Goal: Information Seeking & Learning: Learn about a topic

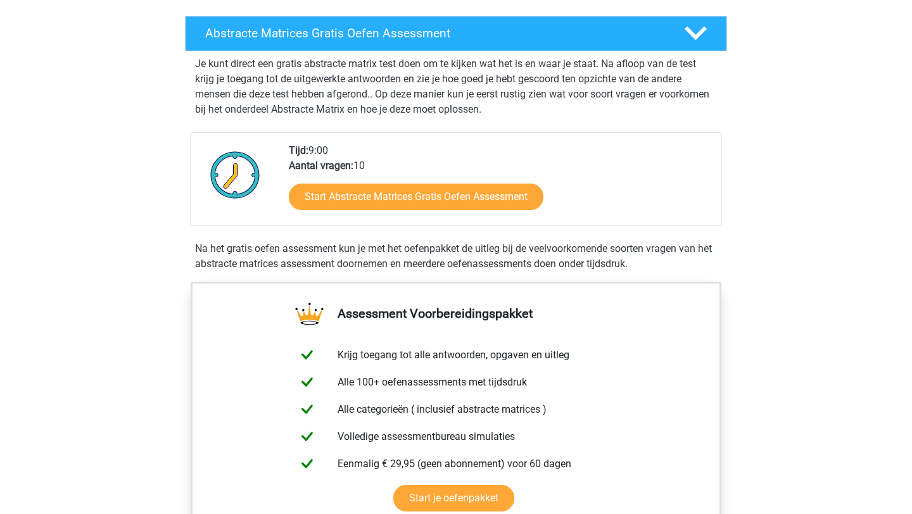
scroll to position [213, 0]
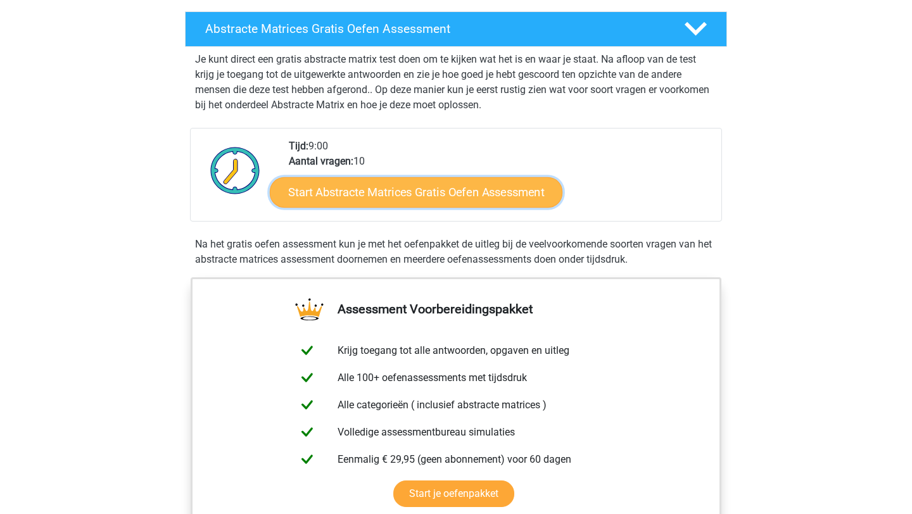
click at [407, 200] on link "Start Abstracte Matrices Gratis Oefen Assessment" at bounding box center [416, 192] width 293 height 30
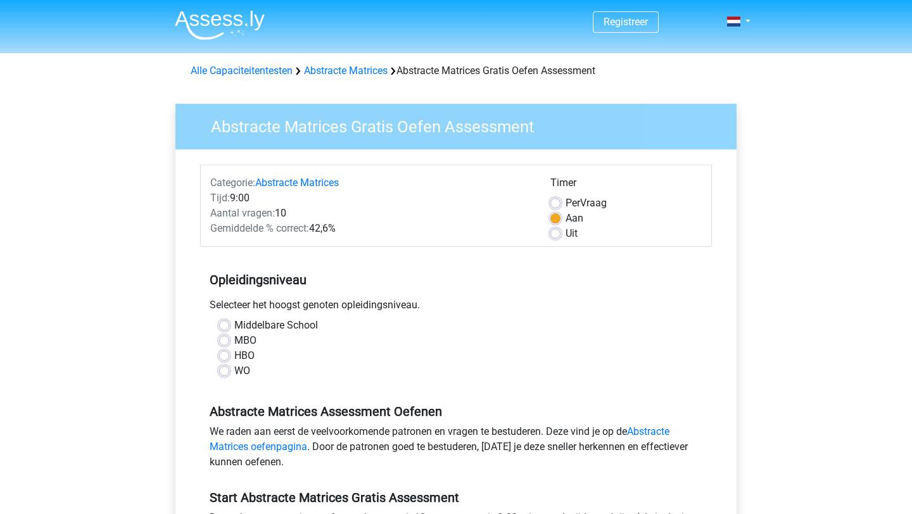
click at [234, 368] on label "WO" at bounding box center [242, 370] width 16 height 15
click at [225, 368] on input "WO" at bounding box center [224, 369] width 10 height 13
radio input "true"
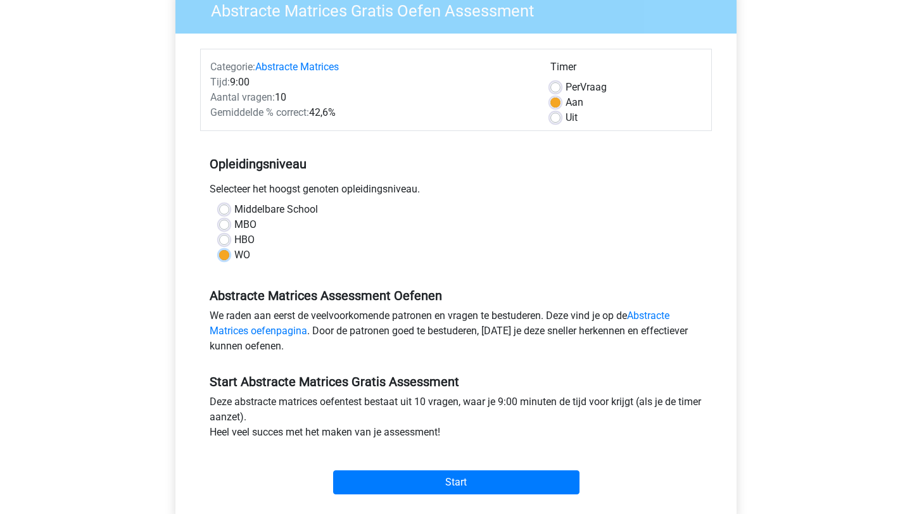
scroll to position [258, 0]
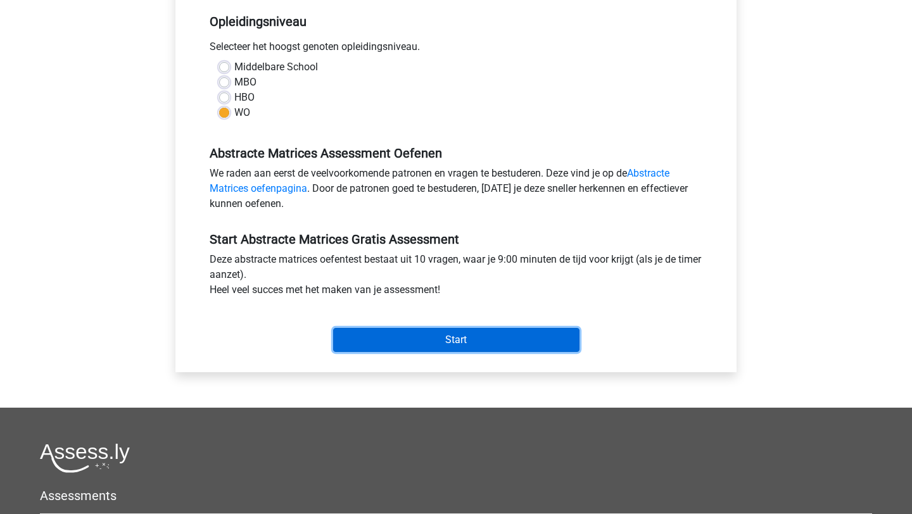
click at [381, 340] on input "Start" at bounding box center [456, 340] width 246 height 24
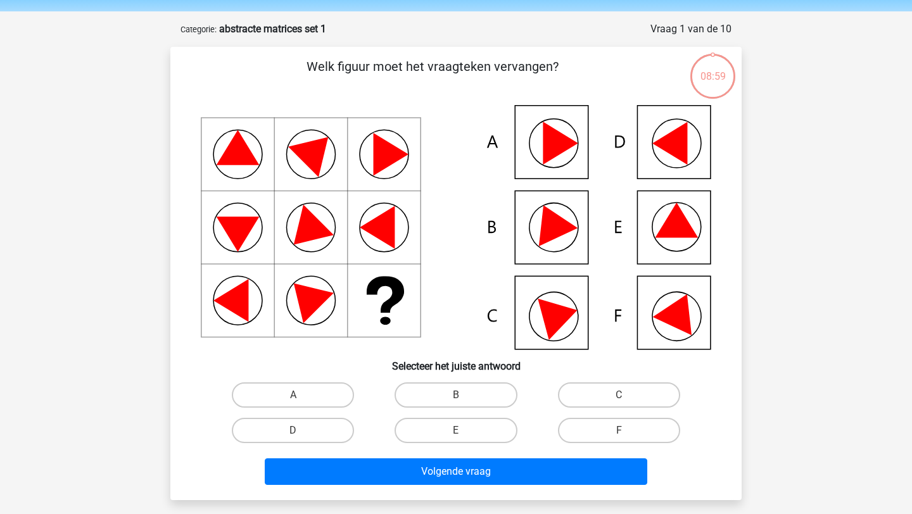
scroll to position [42, 0]
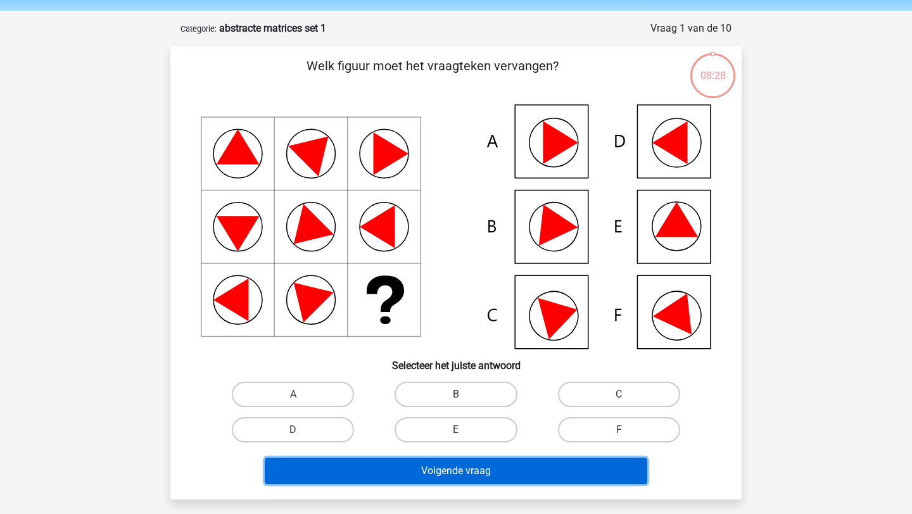
click at [378, 464] on button "Volgende vraag" at bounding box center [456, 471] width 383 height 27
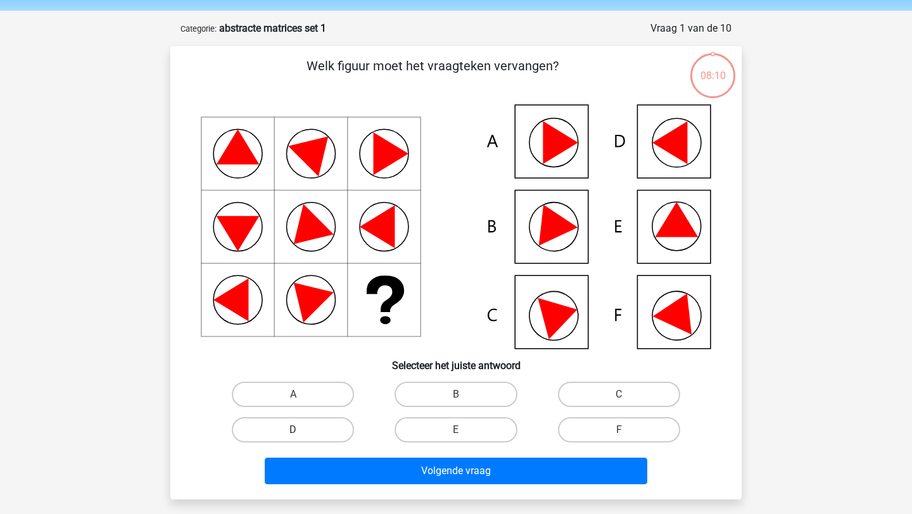
click at [322, 430] on label "D" at bounding box center [293, 429] width 122 height 25
click at [301, 430] on input "D" at bounding box center [297, 434] width 8 height 8
radio input "true"
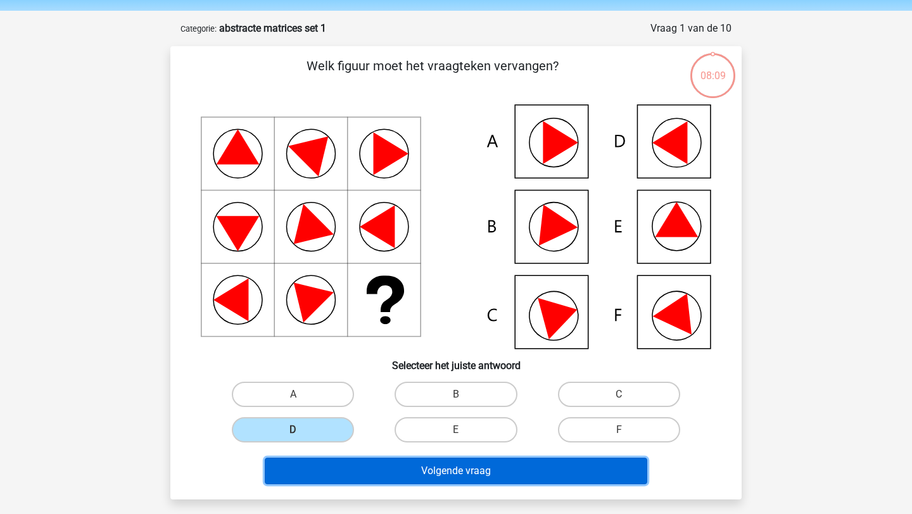
click at [333, 461] on button "Volgende vraag" at bounding box center [456, 471] width 383 height 27
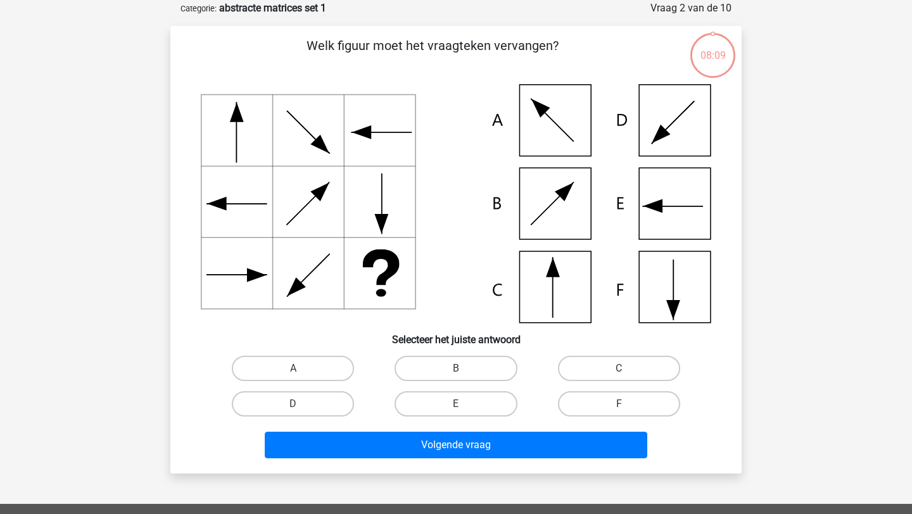
scroll to position [63, 0]
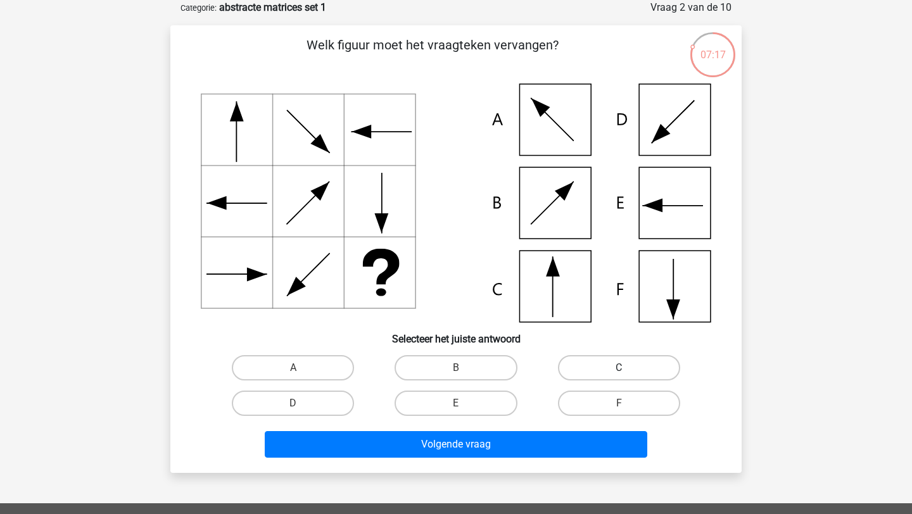
click at [600, 366] on label "C" at bounding box center [619, 367] width 122 height 25
click at [619, 368] on input "C" at bounding box center [623, 372] width 8 height 8
radio input "true"
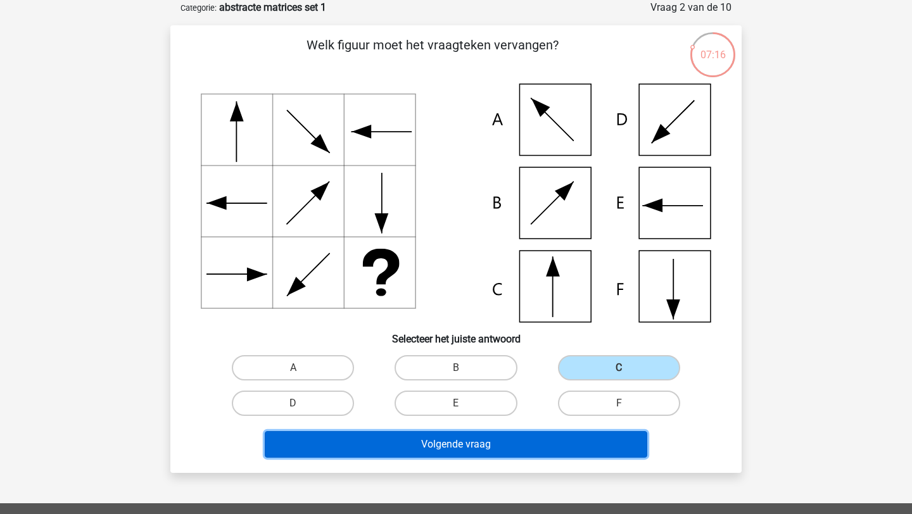
click at [494, 453] on button "Volgende vraag" at bounding box center [456, 444] width 383 height 27
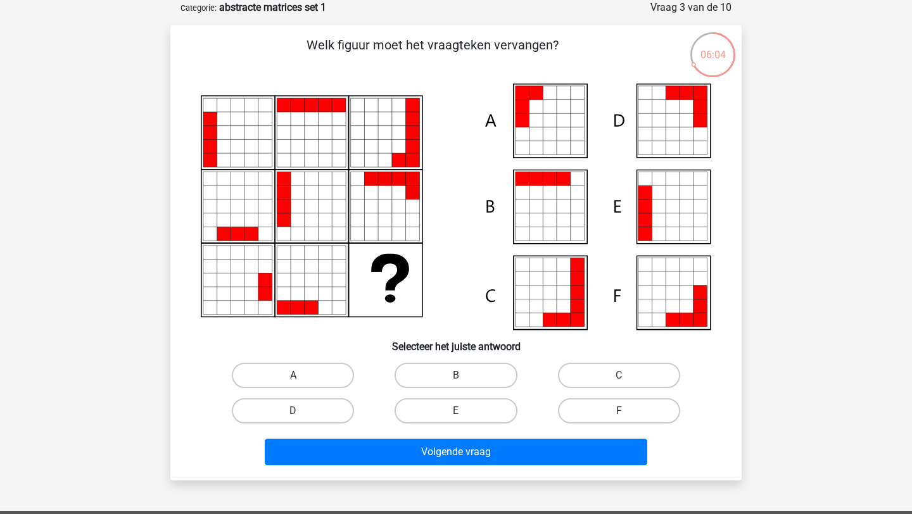
click at [339, 366] on label "A" at bounding box center [293, 375] width 122 height 25
click at [301, 375] on input "A" at bounding box center [297, 379] width 8 height 8
radio input "true"
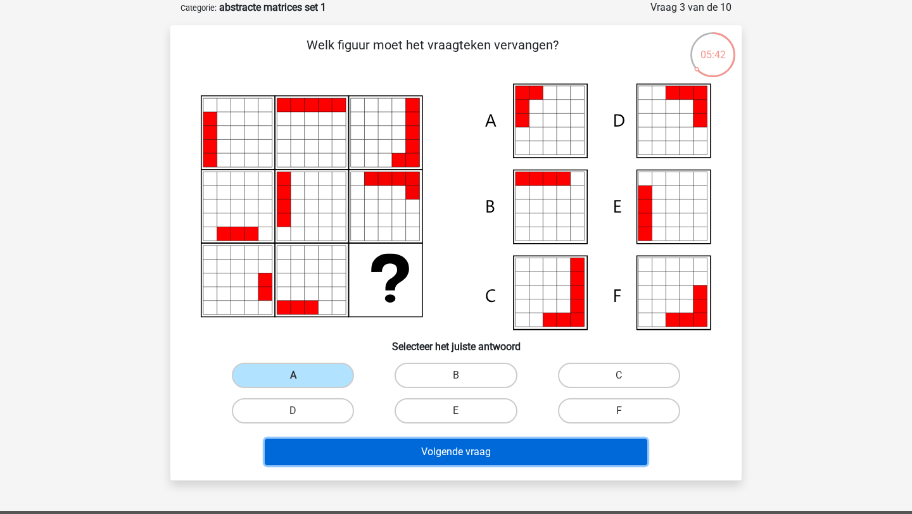
click at [389, 439] on button "Volgende vraag" at bounding box center [456, 452] width 383 height 27
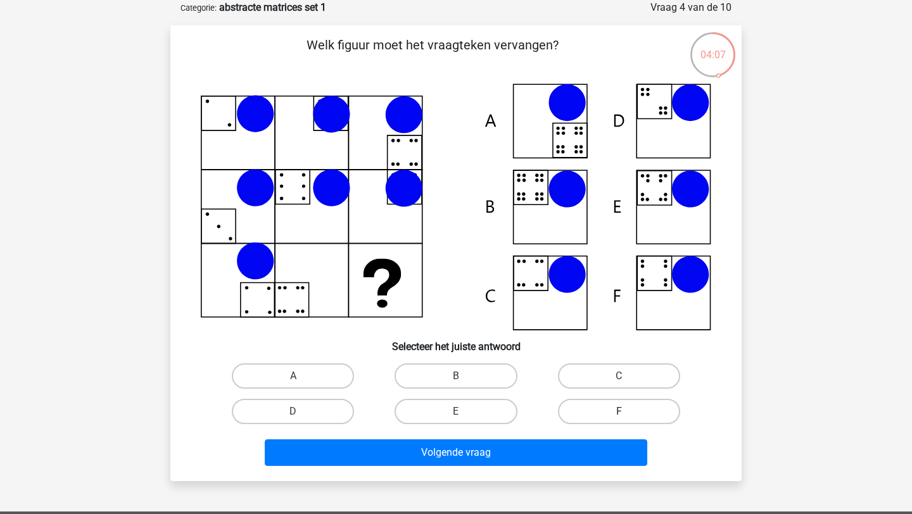
click at [572, 404] on label "F" at bounding box center [619, 411] width 122 height 25
click at [619, 412] on input "F" at bounding box center [623, 416] width 8 height 8
radio input "true"
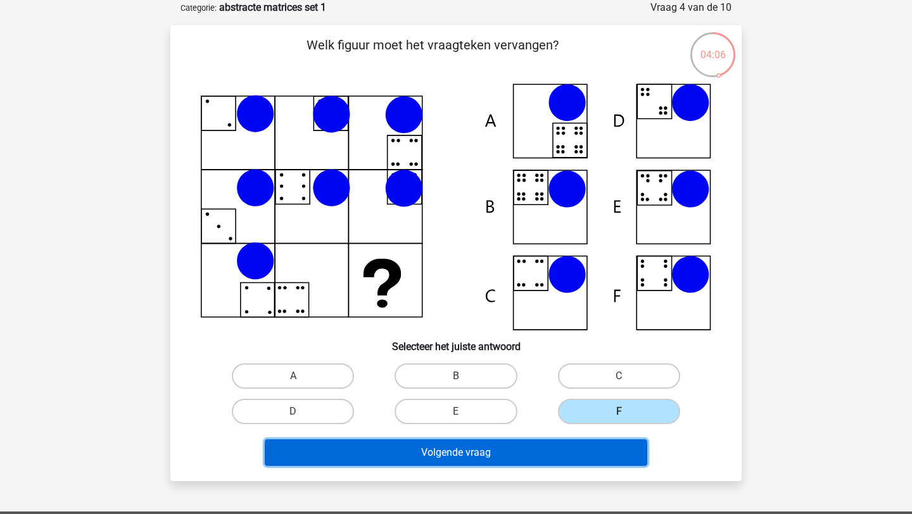
click at [539, 454] on button "Volgende vraag" at bounding box center [456, 452] width 383 height 27
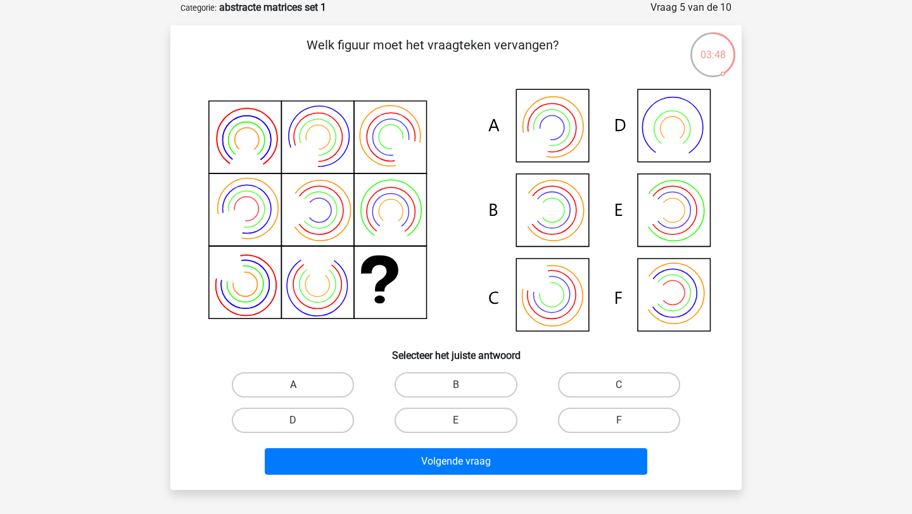
click at [282, 379] on label "A" at bounding box center [293, 384] width 122 height 25
click at [293, 385] on input "A" at bounding box center [297, 389] width 8 height 8
radio input "true"
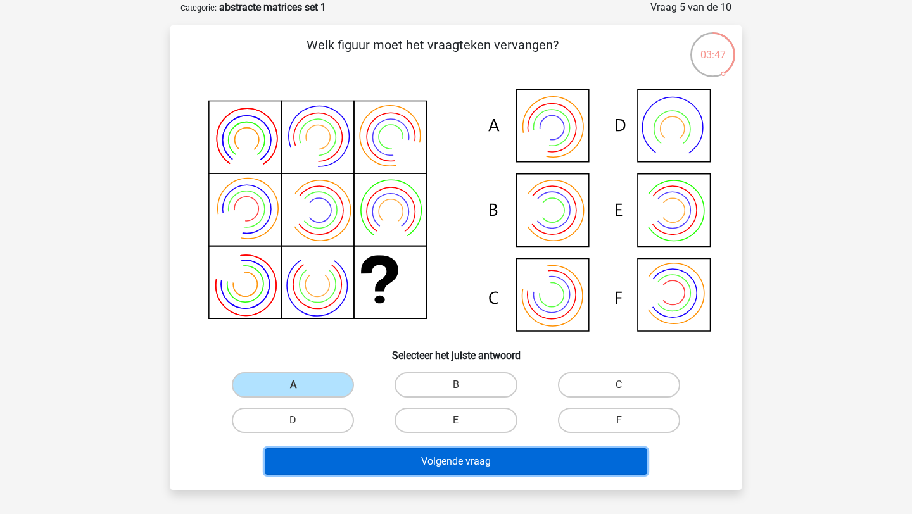
click at [335, 469] on button "Volgende vraag" at bounding box center [456, 461] width 383 height 27
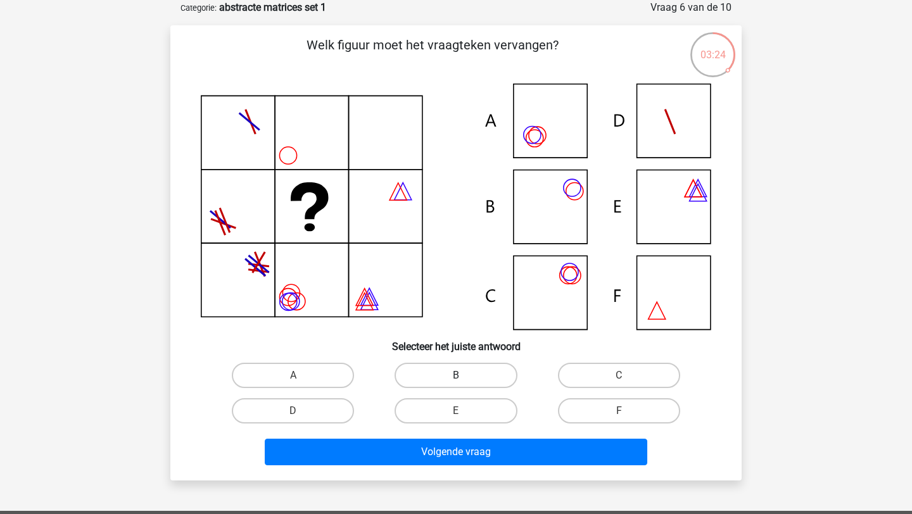
click at [456, 364] on label "B" at bounding box center [455, 375] width 122 height 25
click at [456, 375] on input "B" at bounding box center [460, 379] width 8 height 8
radio input "true"
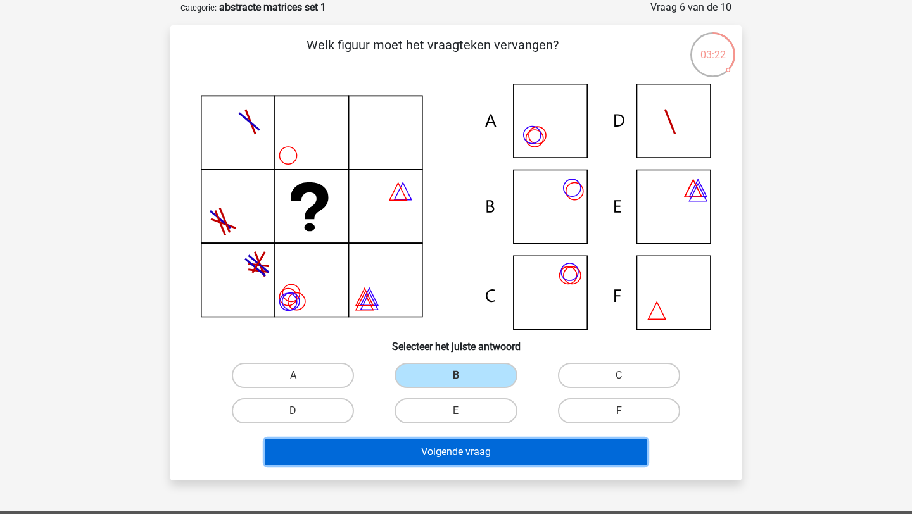
click at [417, 458] on button "Volgende vraag" at bounding box center [456, 452] width 383 height 27
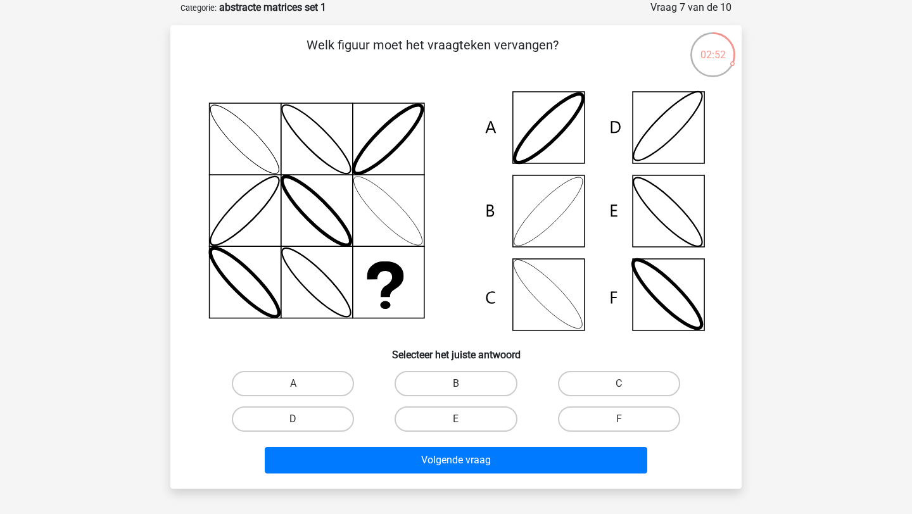
click at [324, 420] on label "D" at bounding box center [293, 418] width 122 height 25
click at [301, 420] on input "D" at bounding box center [297, 423] width 8 height 8
radio input "true"
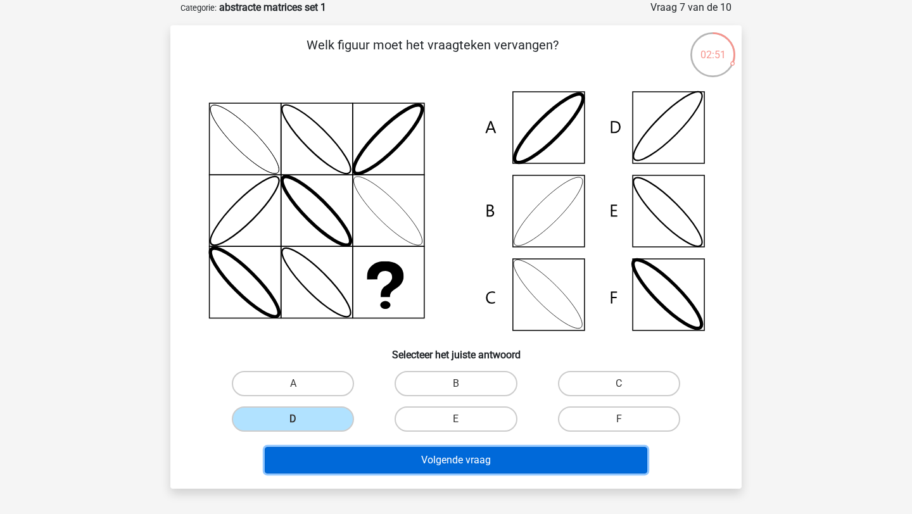
click at [325, 456] on button "Volgende vraag" at bounding box center [456, 460] width 383 height 27
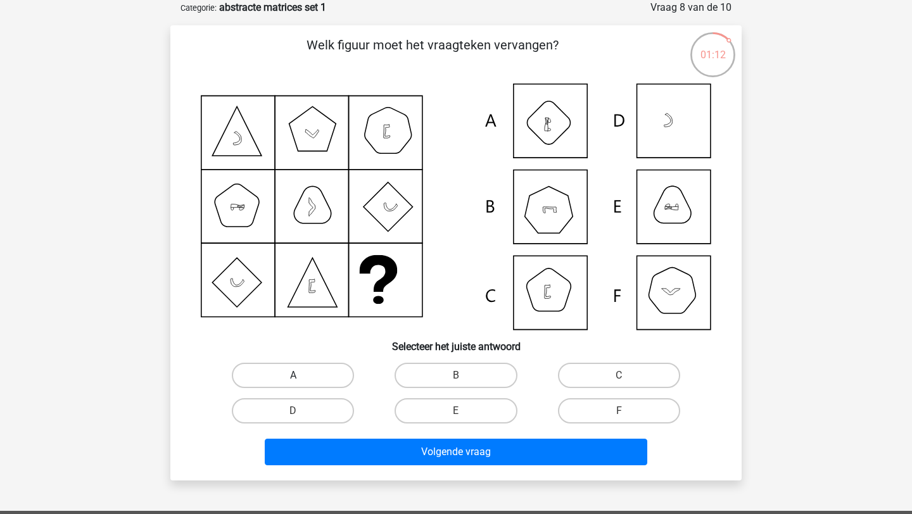
click at [301, 377] on label "A" at bounding box center [293, 375] width 122 height 25
click at [301, 377] on input "A" at bounding box center [297, 379] width 8 height 8
radio input "true"
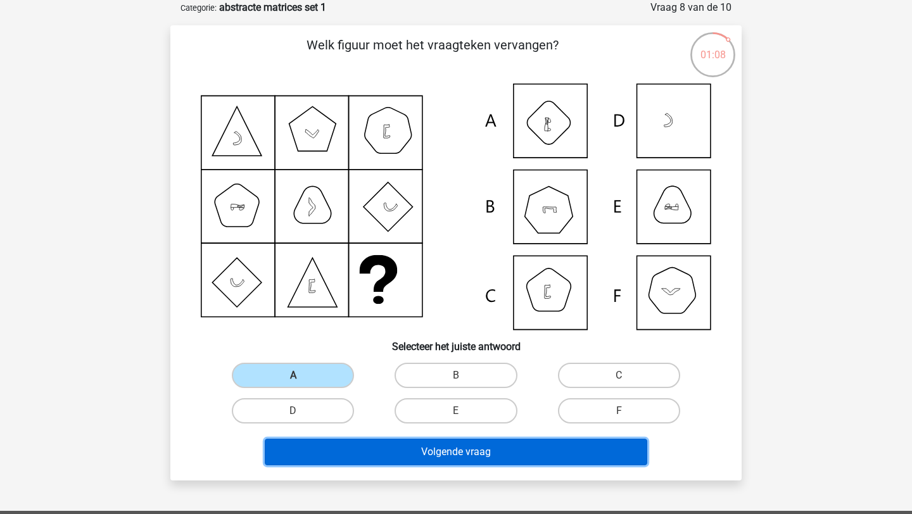
click at [366, 443] on button "Volgende vraag" at bounding box center [456, 452] width 383 height 27
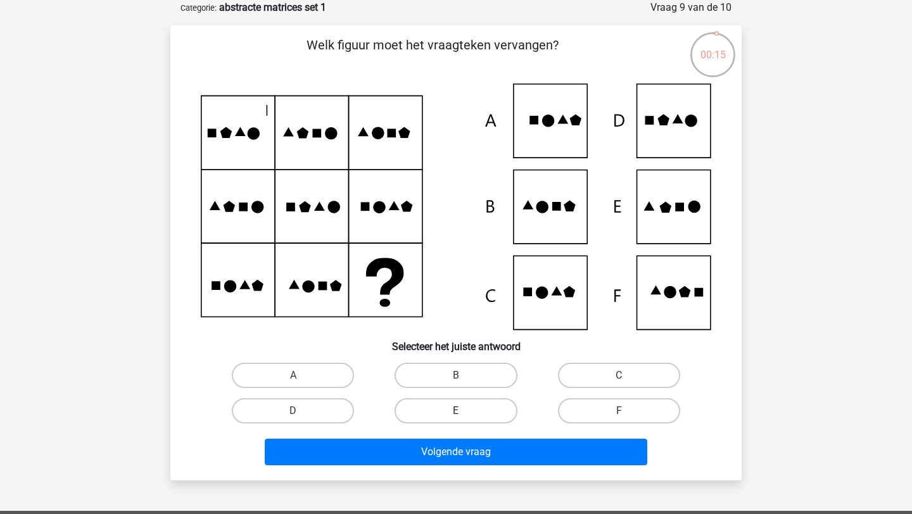
click at [474, 405] on label "E" at bounding box center [455, 410] width 122 height 25
click at [464, 411] on input "E" at bounding box center [460, 415] width 8 height 8
radio input "true"
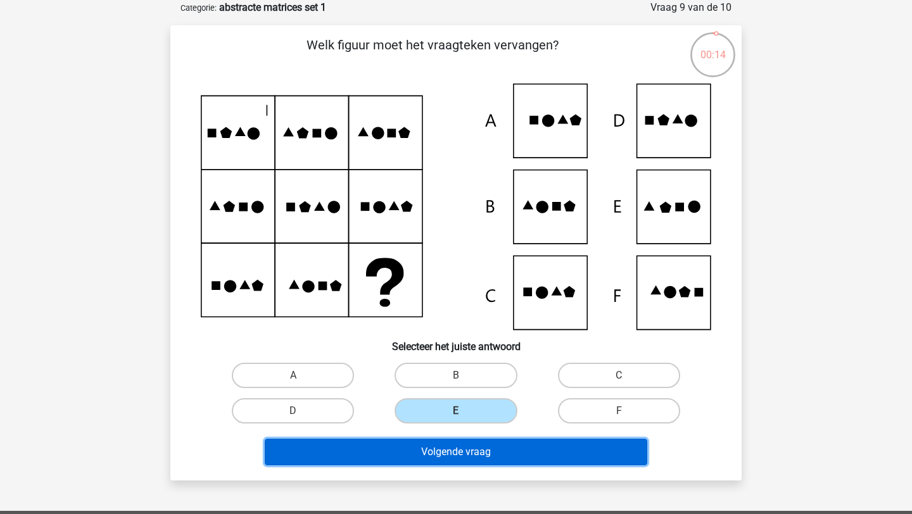
click at [466, 445] on button "Volgende vraag" at bounding box center [456, 452] width 383 height 27
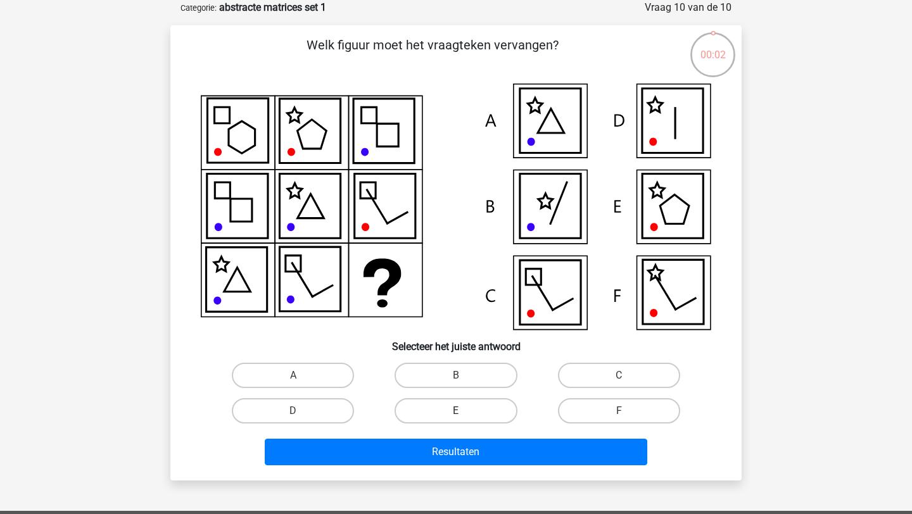
click at [469, 413] on label "E" at bounding box center [455, 410] width 122 height 25
click at [464, 413] on input "E" at bounding box center [460, 415] width 8 height 8
radio input "true"
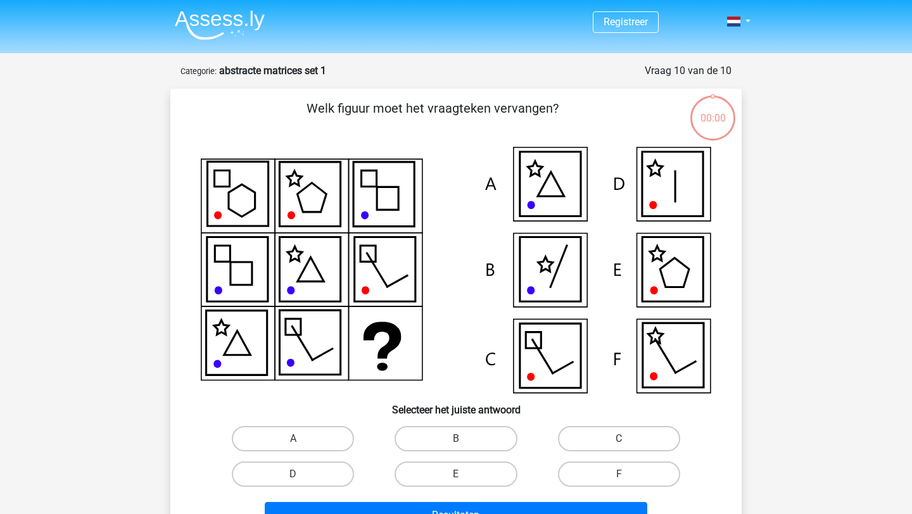
scroll to position [63, 0]
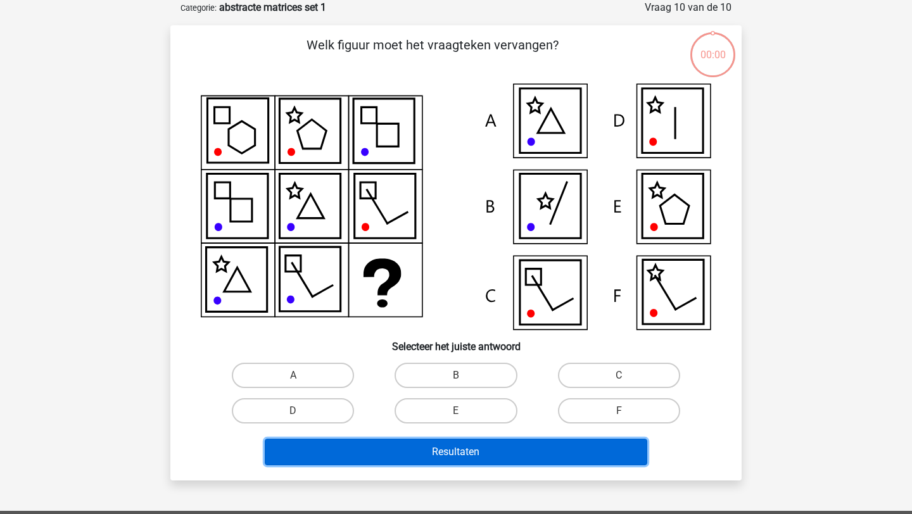
click at [456, 446] on button "Resultaten" at bounding box center [456, 452] width 383 height 27
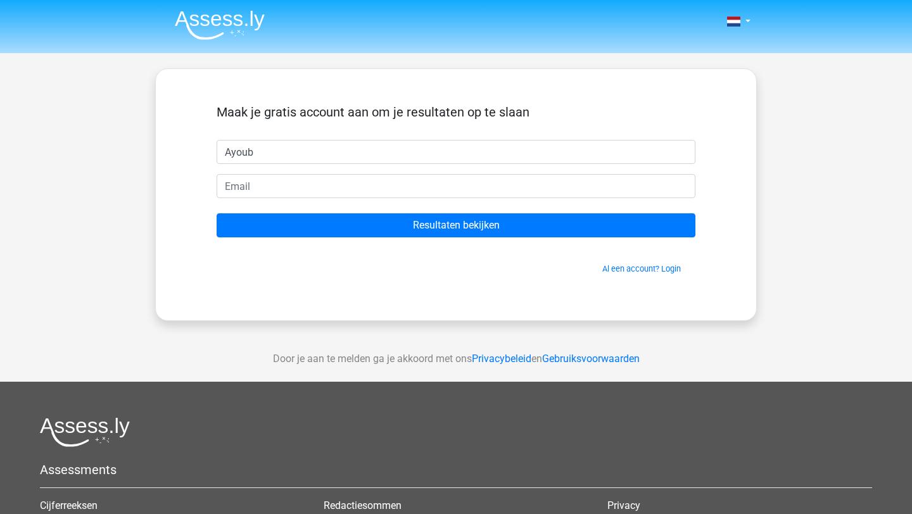
type input "Ayoub"
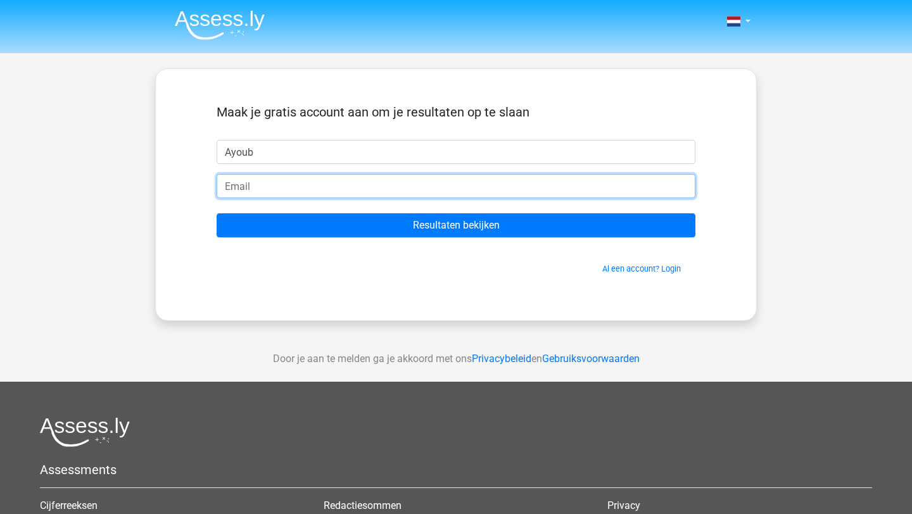
click at [227, 179] on input "email" at bounding box center [456, 186] width 479 height 24
type input "[EMAIL_ADDRESS][DOMAIN_NAME]"
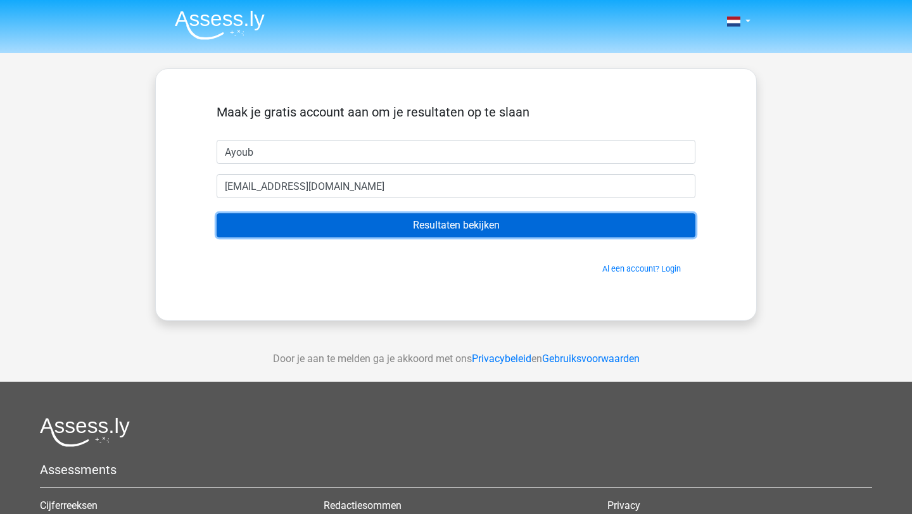
click at [302, 220] on input "Resultaten bekijken" at bounding box center [456, 225] width 479 height 24
click at [358, 223] on input "Resultaten bekijken" at bounding box center [456, 225] width 479 height 24
click at [431, 227] on input "Resultaten bekijken" at bounding box center [456, 225] width 479 height 24
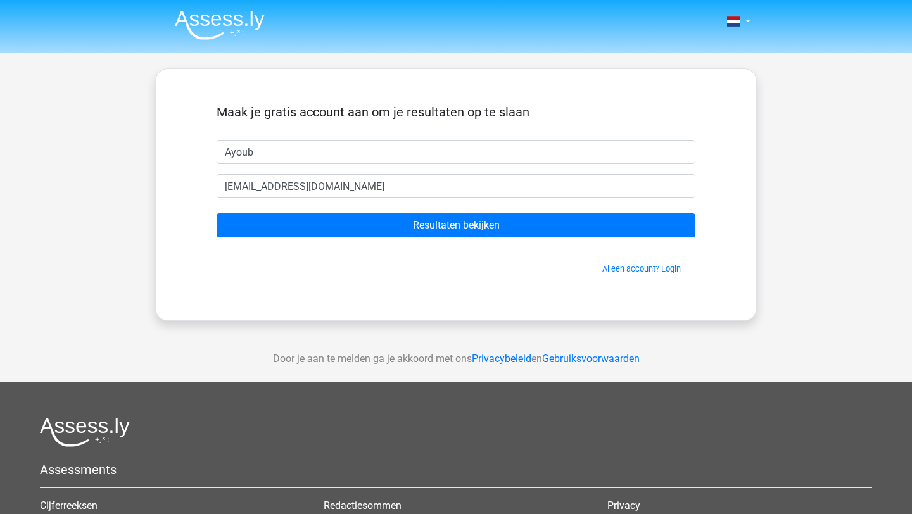
click at [345, 297] on div "Maak je gratis account aan om je resultaten op te slaan Ayoub ayoub_taibi@outlo…" at bounding box center [455, 194] width 601 height 253
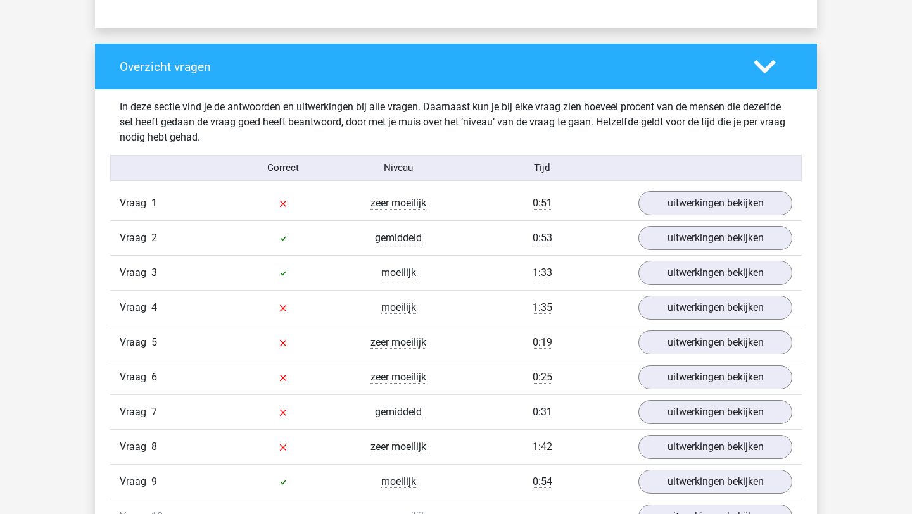
scroll to position [907, 0]
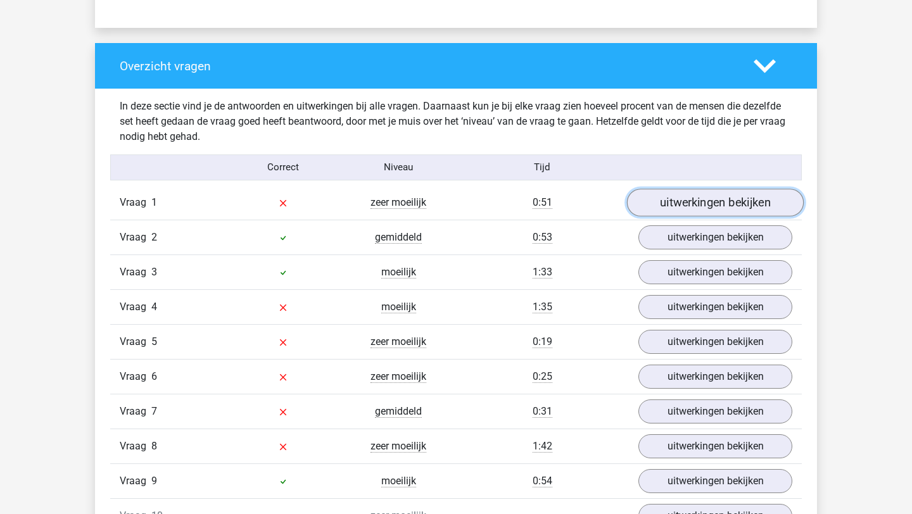
click at [670, 205] on link "uitwerkingen bekijken" at bounding box center [715, 203] width 177 height 28
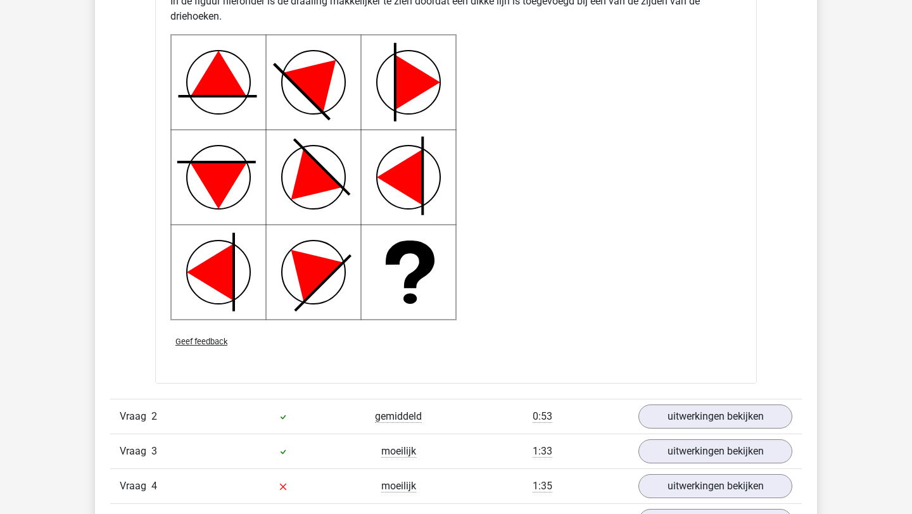
scroll to position [1702, 0]
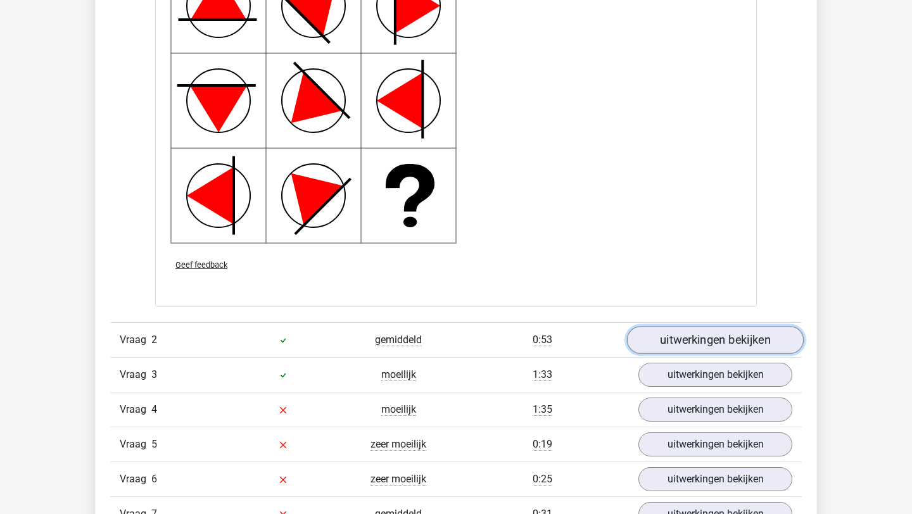
click at [693, 348] on link "uitwerkingen bekijken" at bounding box center [715, 340] width 177 height 28
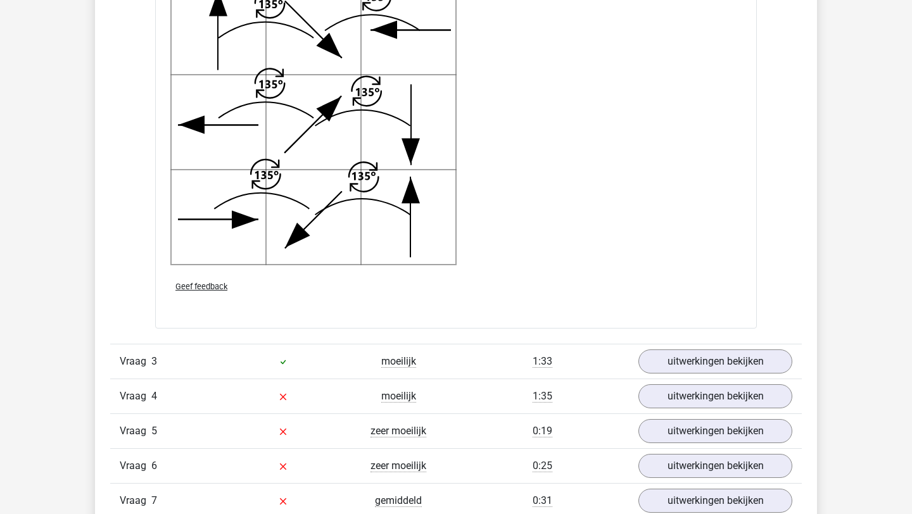
scroll to position [2650, 0]
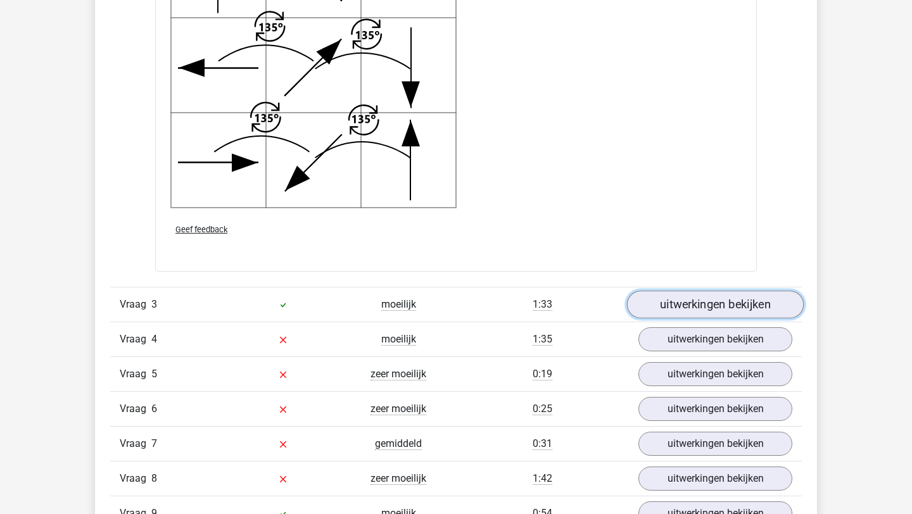
click at [703, 310] on link "uitwerkingen bekijken" at bounding box center [715, 305] width 177 height 28
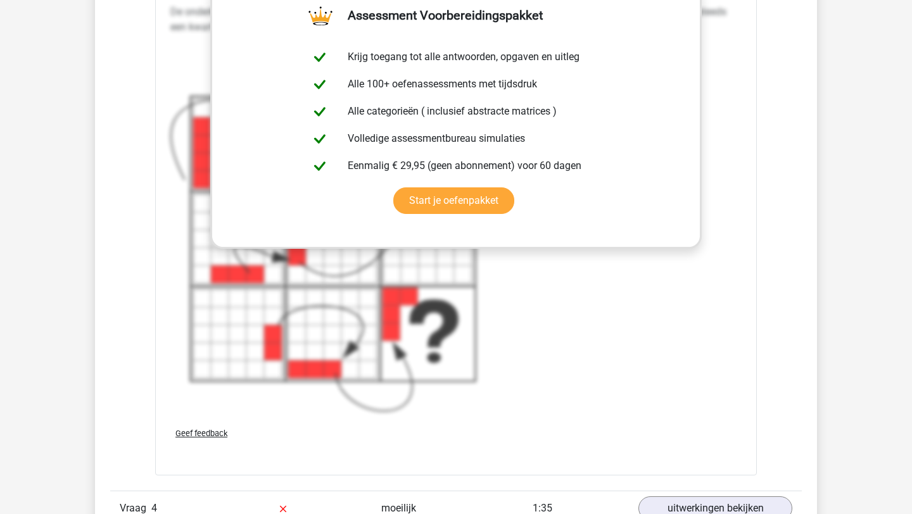
scroll to position [3660, 0]
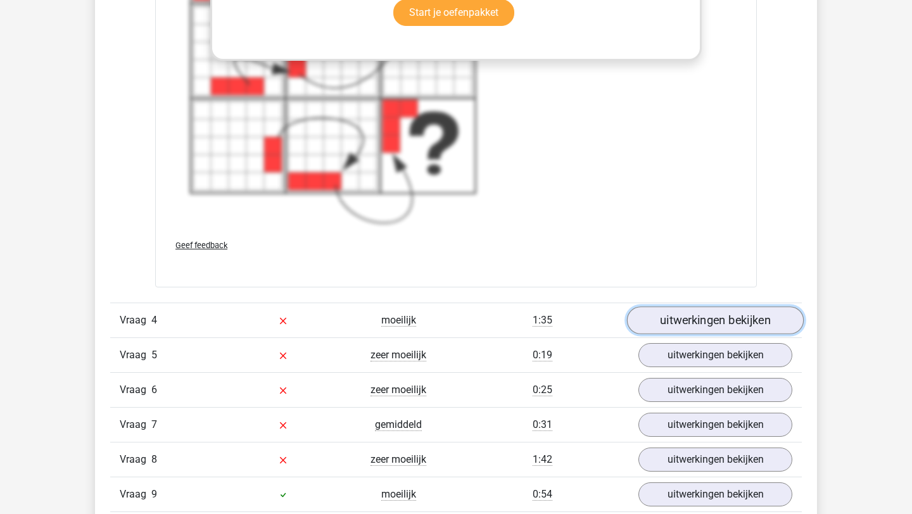
click at [674, 325] on link "uitwerkingen bekijken" at bounding box center [715, 321] width 177 height 28
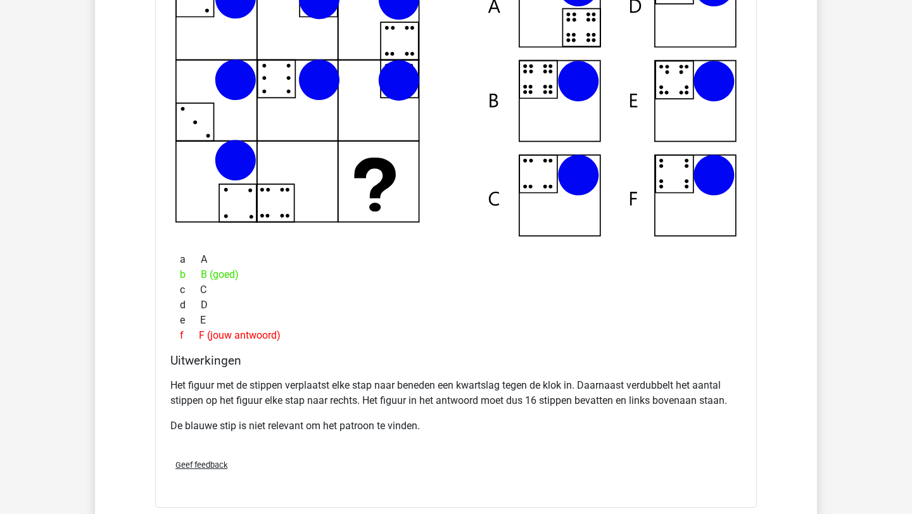
scroll to position [4074, 0]
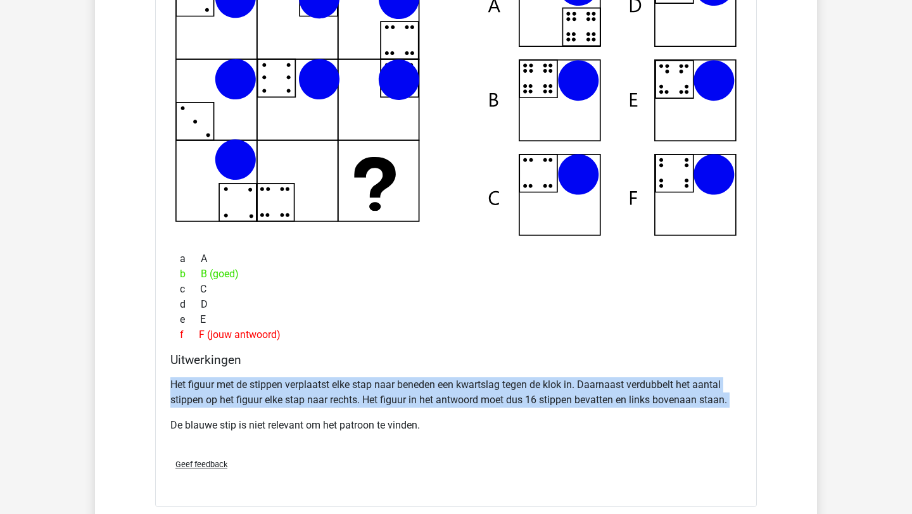
drag, startPoint x: 172, startPoint y: 379, endPoint x: 250, endPoint y: 415, distance: 85.8
click at [250, 415] on div "Het figuur met de stippen verplaatst elke stap naar beneden een kwartslag tegen…" at bounding box center [455, 410] width 571 height 76
click at [248, 403] on p "Het figuur met de stippen verplaatst elke stap naar beneden een kwartslag tegen…" at bounding box center [455, 392] width 571 height 30
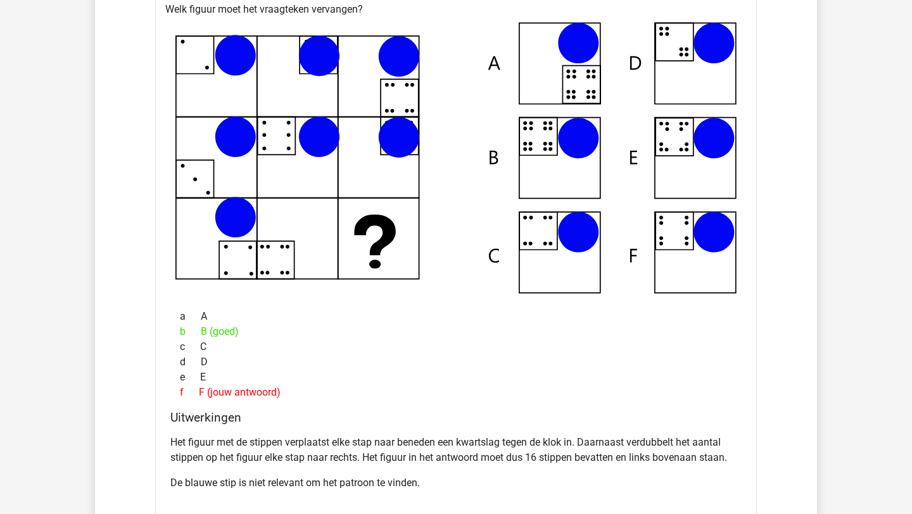
scroll to position [4010, 0]
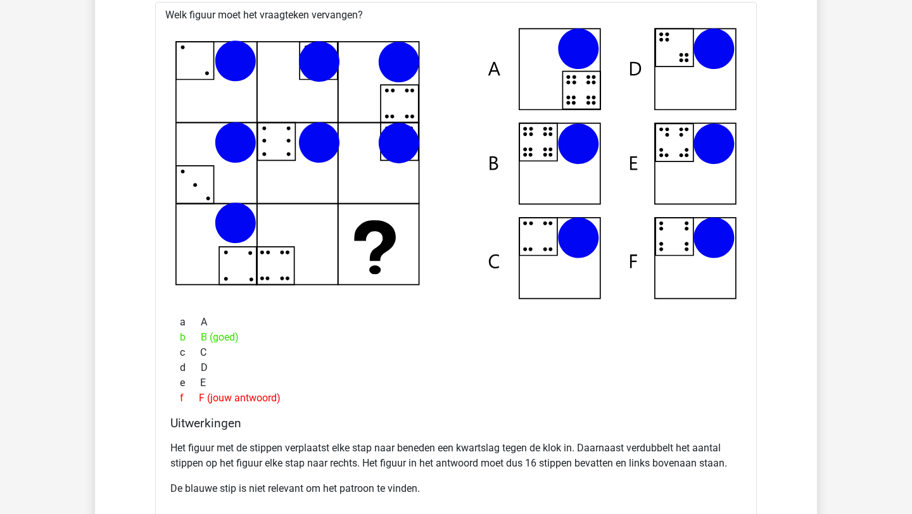
click at [182, 253] on icon at bounding box center [455, 164] width 561 height 272
drag, startPoint x: 397, startPoint y: 142, endPoint x: 398, endPoint y: 194, distance: 51.3
click at [398, 194] on icon at bounding box center [455, 164] width 561 height 272
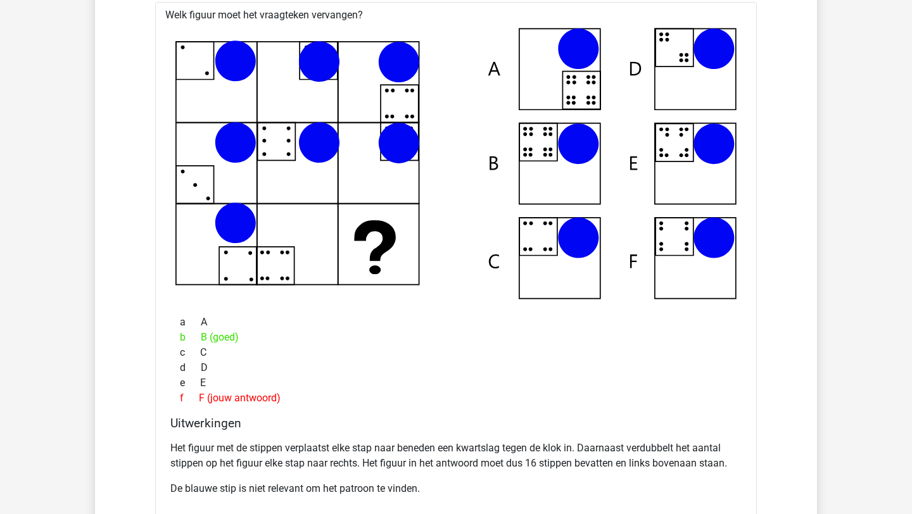
drag, startPoint x: 253, startPoint y: 270, endPoint x: 180, endPoint y: 269, distance: 72.8
click at [180, 269] on icon at bounding box center [455, 164] width 561 height 272
drag, startPoint x: 181, startPoint y: 267, endPoint x: 180, endPoint y: 196, distance: 70.3
click at [180, 196] on icon at bounding box center [455, 164] width 561 height 272
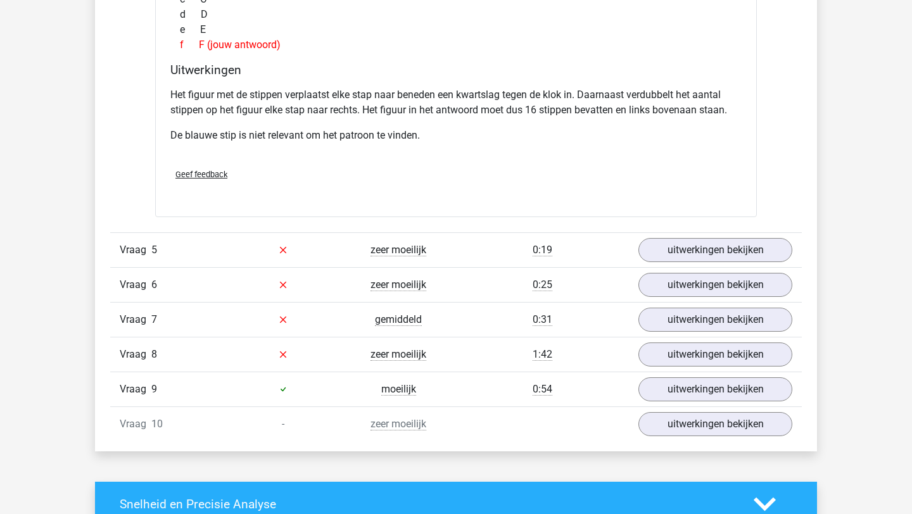
scroll to position [4367, 0]
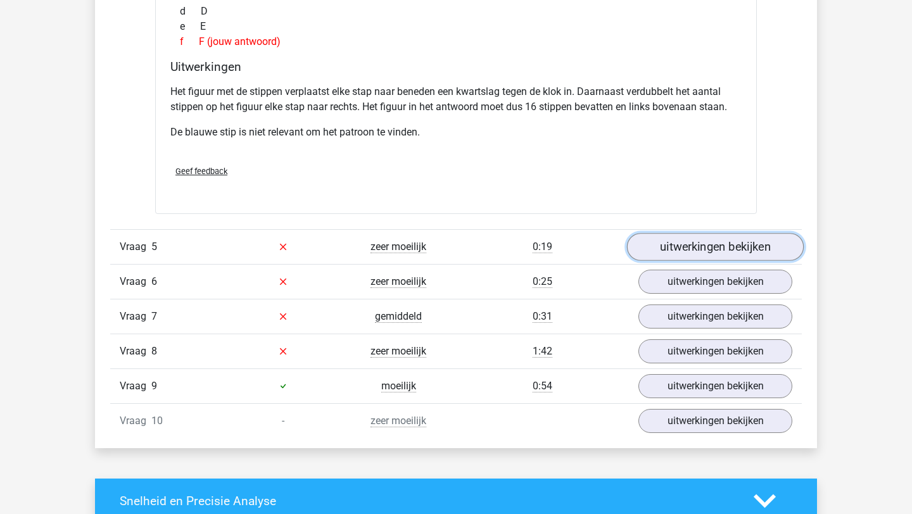
click at [666, 237] on link "uitwerkingen bekijken" at bounding box center [715, 247] width 177 height 28
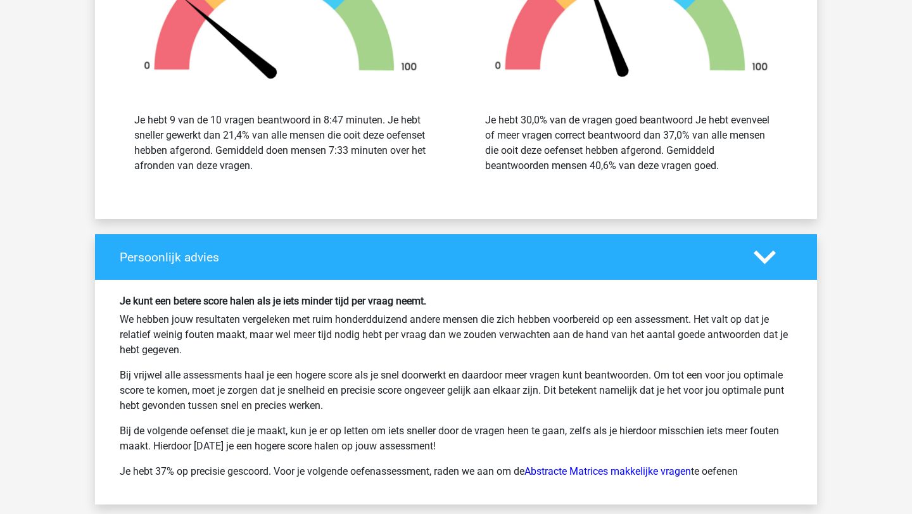
scroll to position [6044, 0]
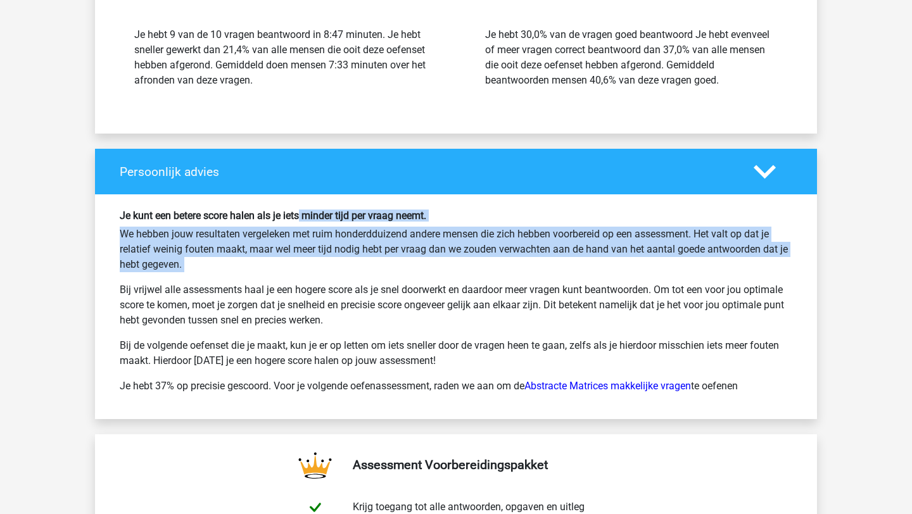
drag, startPoint x: 301, startPoint y: 212, endPoint x: 303, endPoint y: 273, distance: 60.8
click at [303, 273] on div "Je kunt een betere score halen als je iets minder tijd per vraag neemt. We hebb…" at bounding box center [455, 307] width 691 height 194
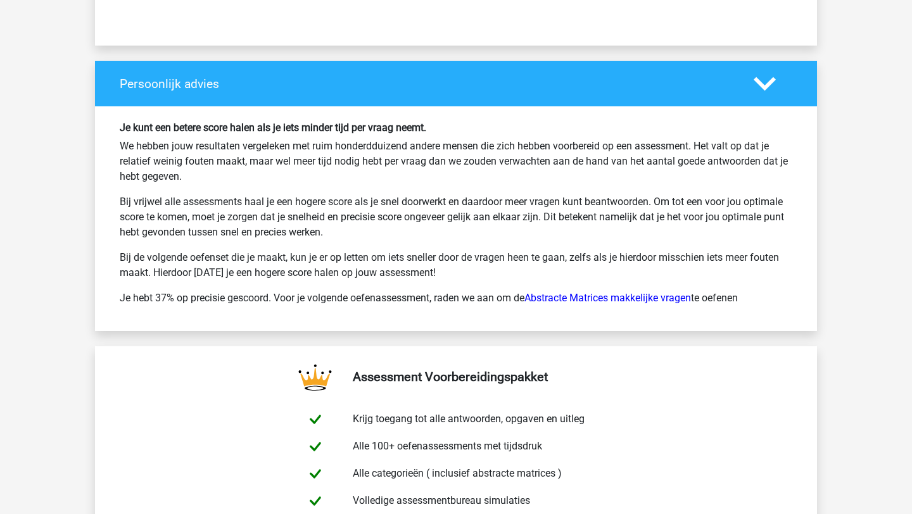
scroll to position [6275, 0]
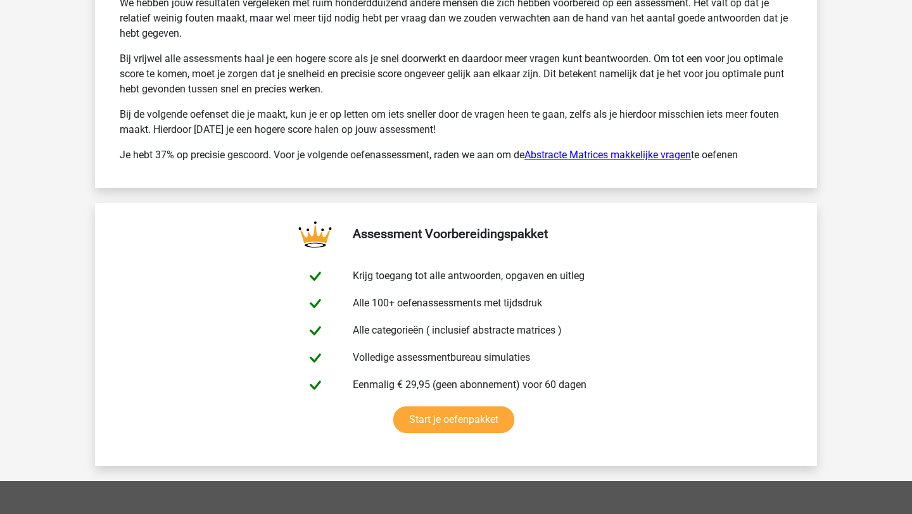
click at [586, 158] on link "Abstracte Matrices makkelijke vragen" at bounding box center [607, 155] width 167 height 12
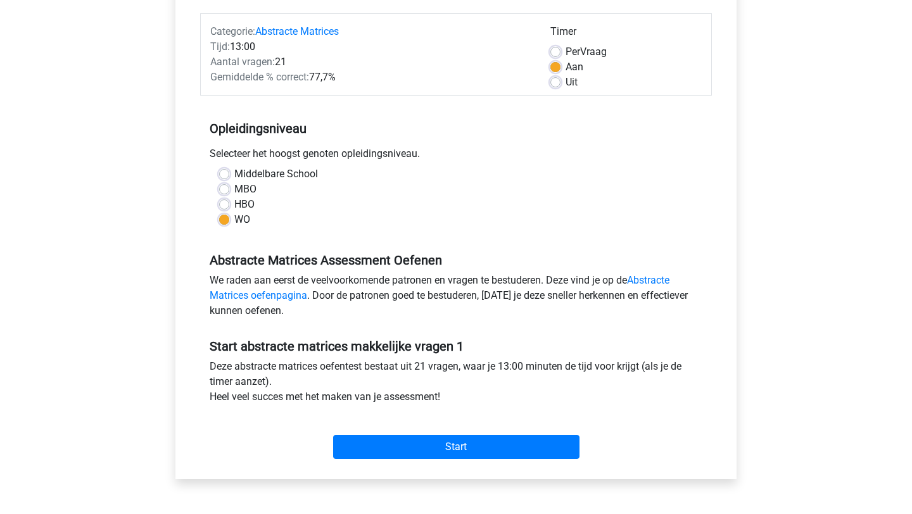
scroll to position [236, 0]
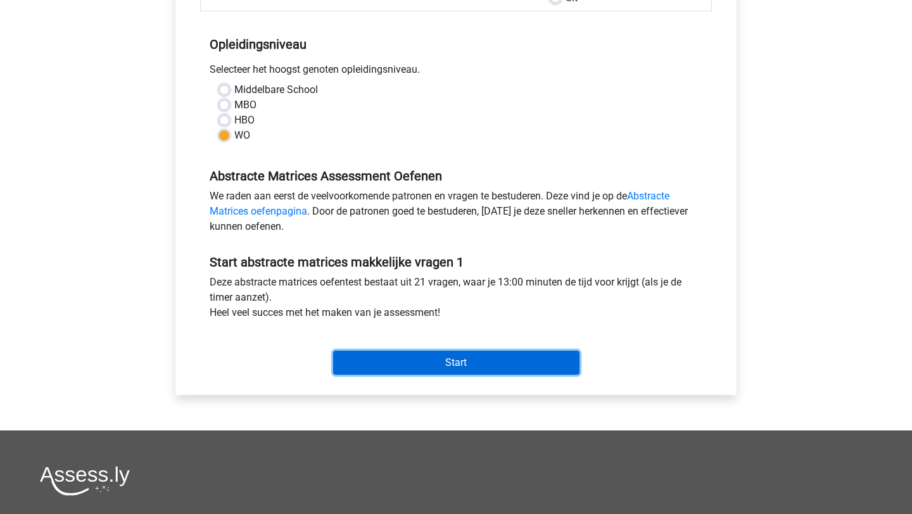
click at [405, 356] on input "Start" at bounding box center [456, 363] width 246 height 24
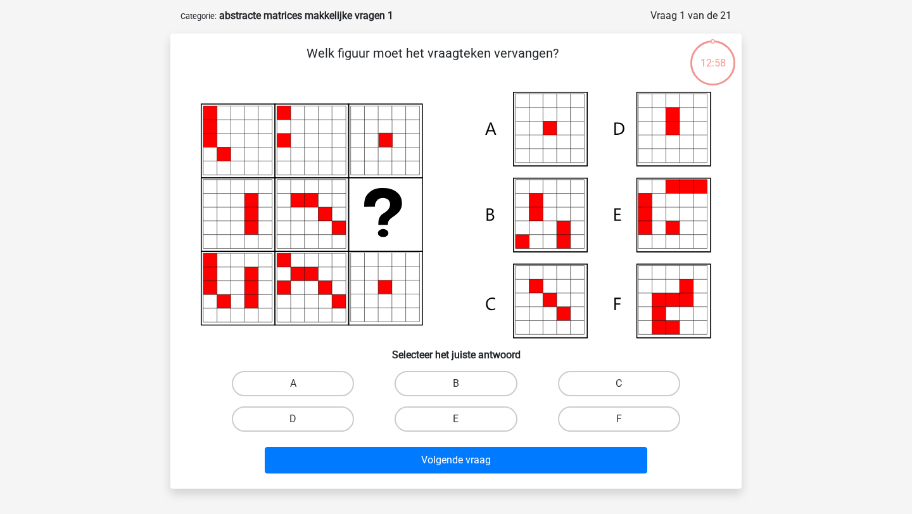
scroll to position [56, 0]
